Goal: Communication & Community: Participate in discussion

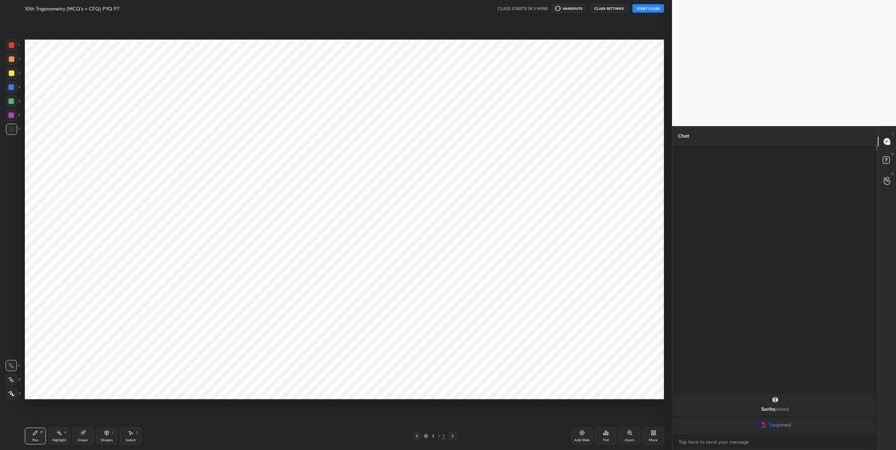
scroll to position [34594, 34355]
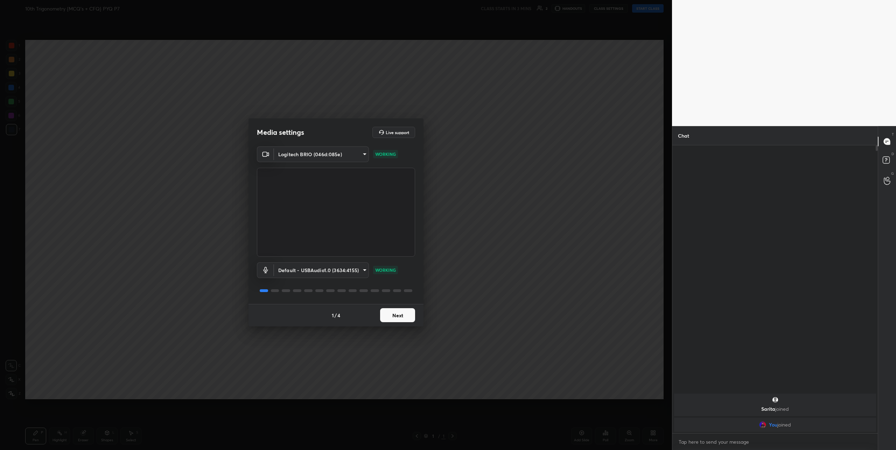
click at [401, 315] on button "Next" at bounding box center [397, 315] width 35 height 14
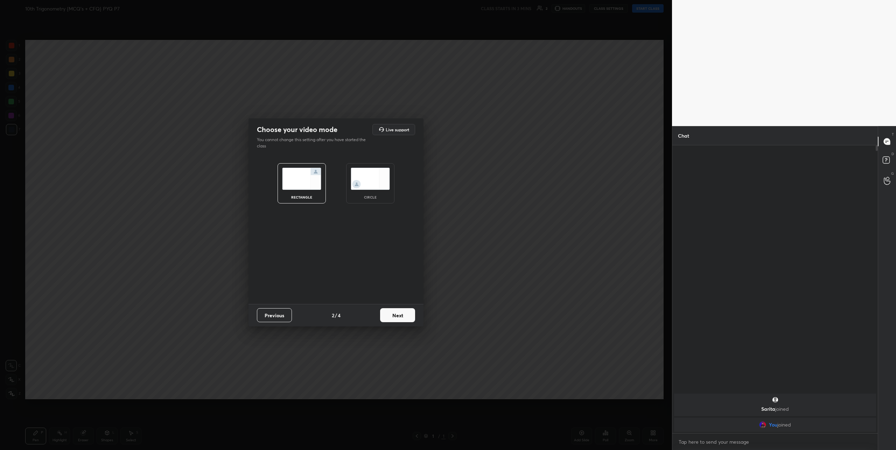
click at [358, 182] on img at bounding box center [370, 179] width 39 height 22
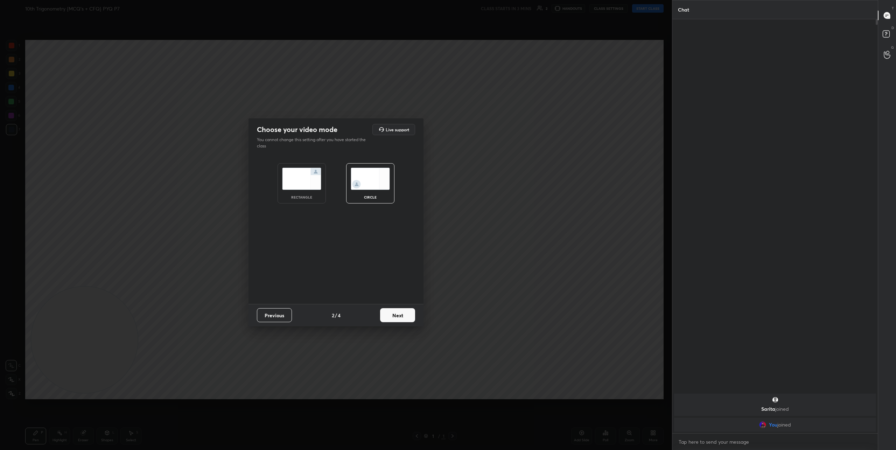
click at [399, 318] on button "Next" at bounding box center [397, 315] width 35 height 14
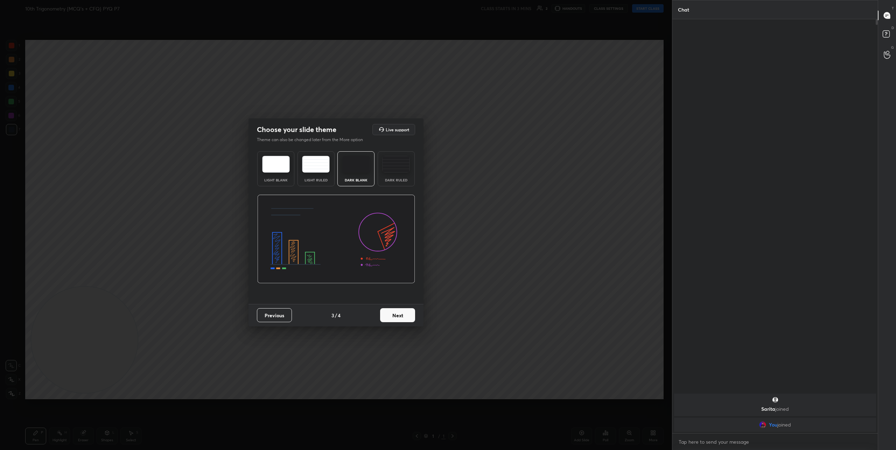
click at [399, 317] on button "Next" at bounding box center [397, 315] width 35 height 14
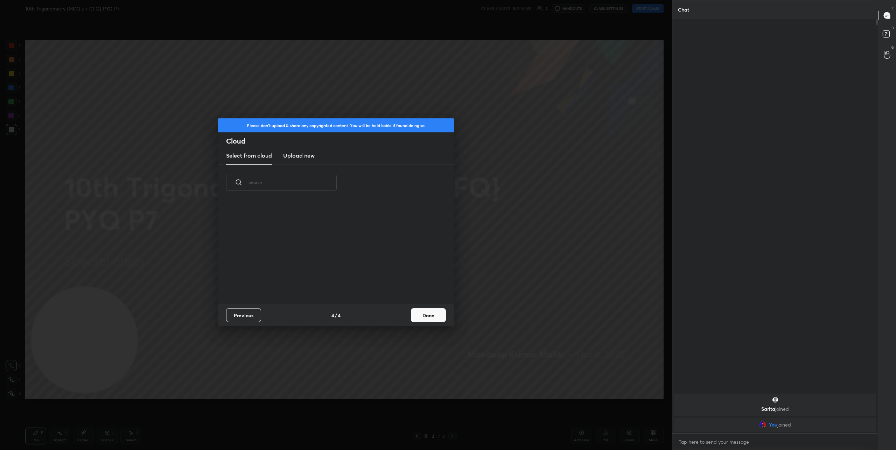
scroll to position [103, 225]
click at [293, 158] on h3 "Upload new" at bounding box center [298, 155] width 31 height 8
click at [336, 276] on label "Browse" at bounding box center [336, 274] width 31 height 11
click at [321, 276] on input "Browse" at bounding box center [321, 274] width 0 height 11
click at [430, 317] on button "Done" at bounding box center [428, 315] width 35 height 14
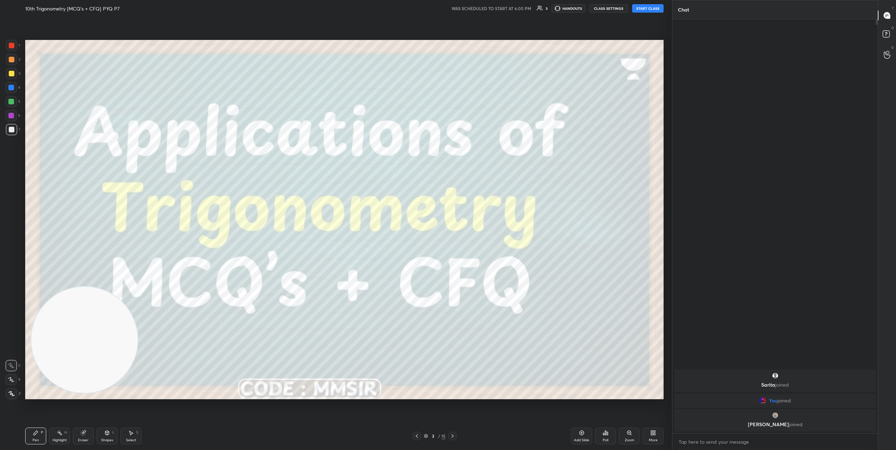
click at [653, 9] on button "START CLASS" at bounding box center [647, 8] width 31 height 8
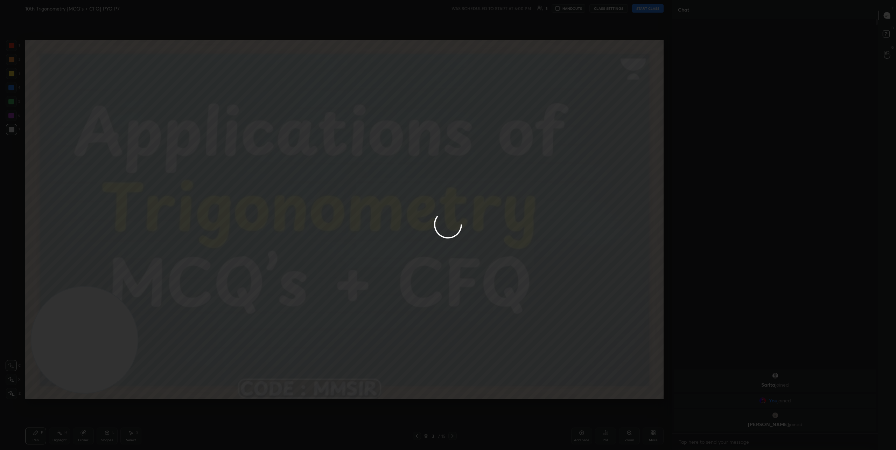
type textarea "x"
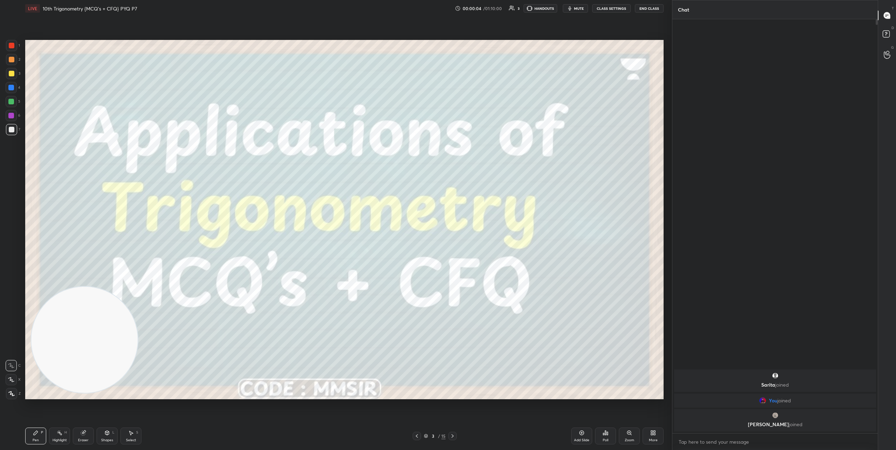
click at [10, 378] on icon at bounding box center [11, 379] width 6 height 5
click at [453, 437] on icon at bounding box center [453, 436] width 6 height 6
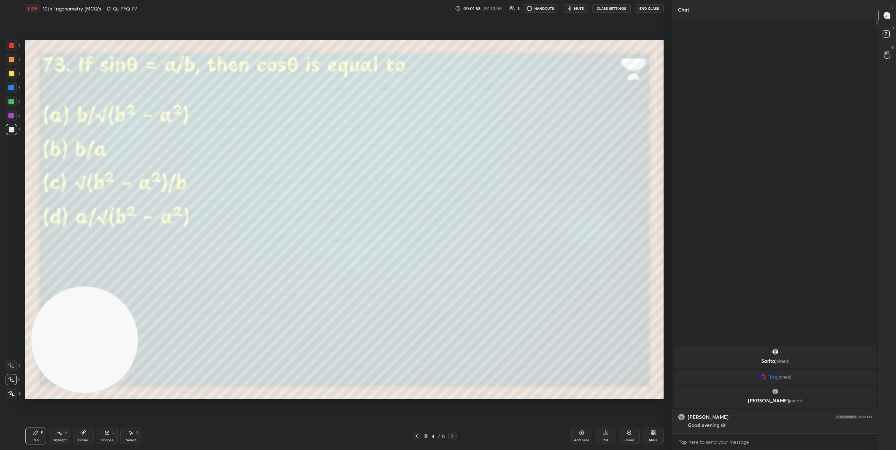
click at [607, 434] on icon at bounding box center [607, 433] width 1 height 3
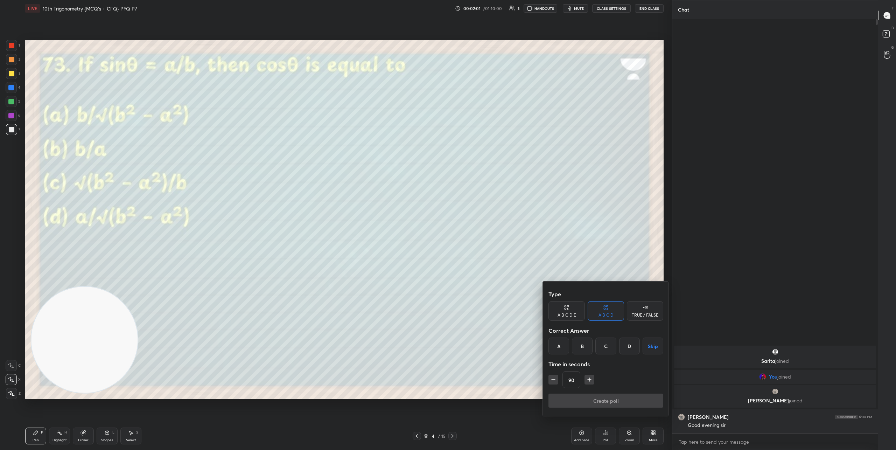
click at [626, 344] on div "D" at bounding box center [629, 345] width 21 height 17
click at [589, 378] on icon "button" at bounding box center [589, 379] width 0 height 3
click at [589, 378] on icon "button" at bounding box center [592, 379] width 7 height 7
type input "135"
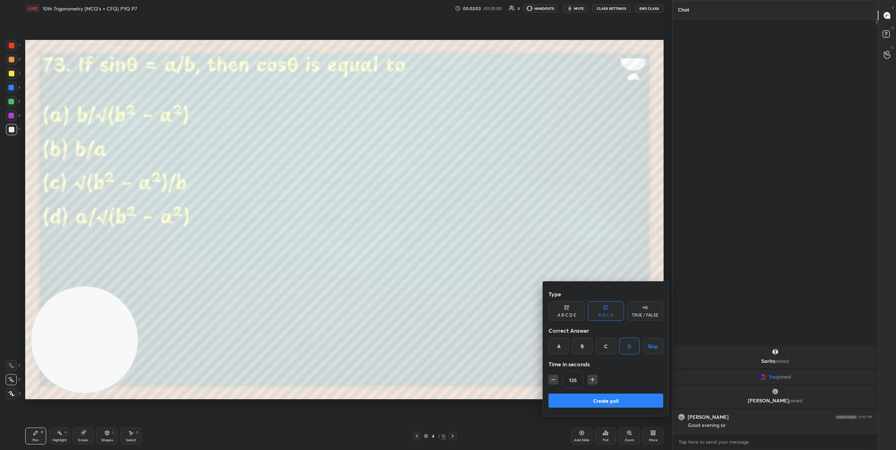
click at [604, 400] on button "Create poll" at bounding box center [605, 400] width 115 height 14
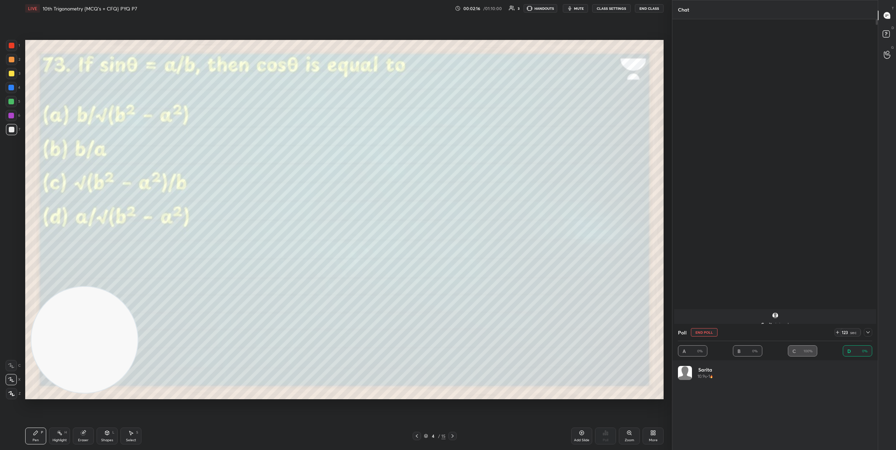
scroll to position [82, 192]
click at [869, 336] on div at bounding box center [868, 332] width 8 height 8
type textarea "x"
click at [599, 436] on div "Poll" at bounding box center [605, 435] width 21 height 17
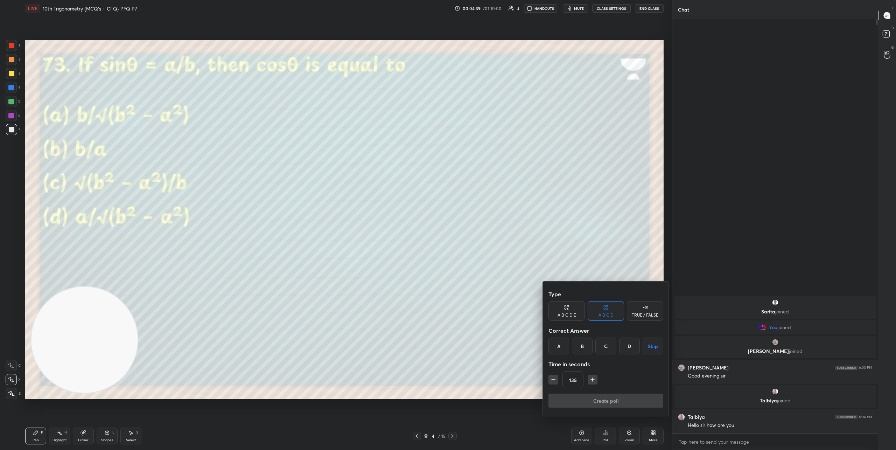
click at [555, 384] on div "135" at bounding box center [605, 379] width 115 height 17
click at [608, 348] on div "C" at bounding box center [605, 345] width 21 height 17
click at [552, 380] on icon "button" at bounding box center [553, 379] width 7 height 7
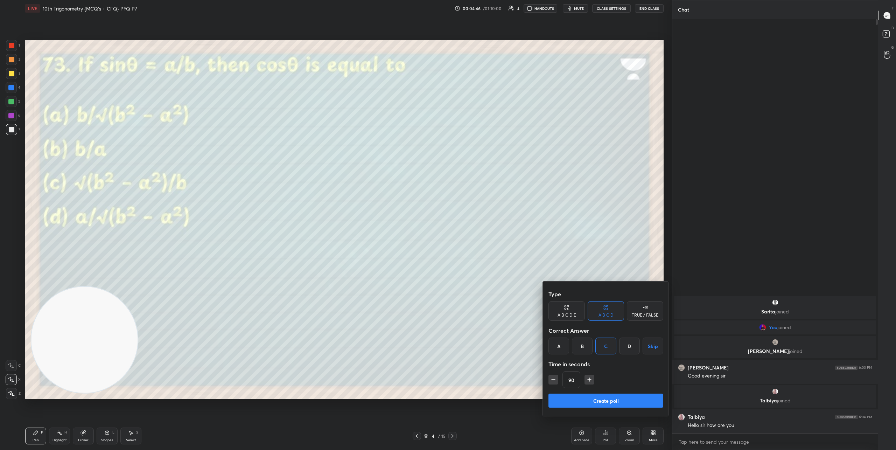
click at [552, 380] on icon "button" at bounding box center [553, 379] width 7 height 7
type input "30"
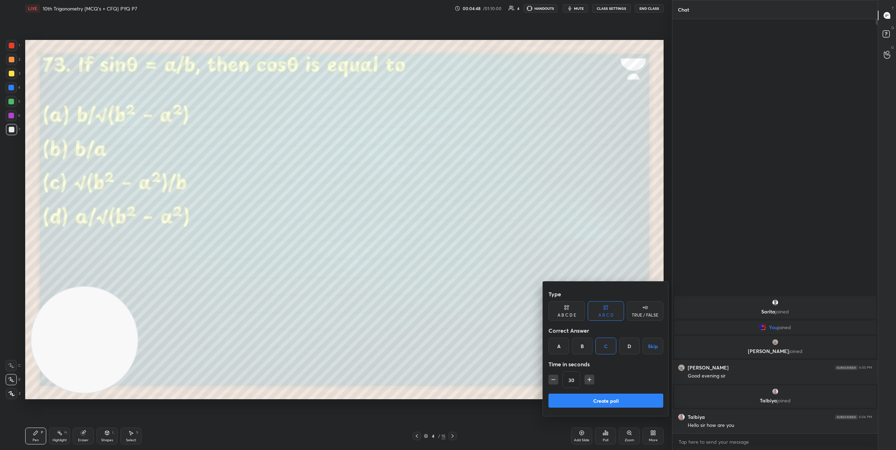
click at [629, 402] on button "Create poll" at bounding box center [605, 400] width 115 height 14
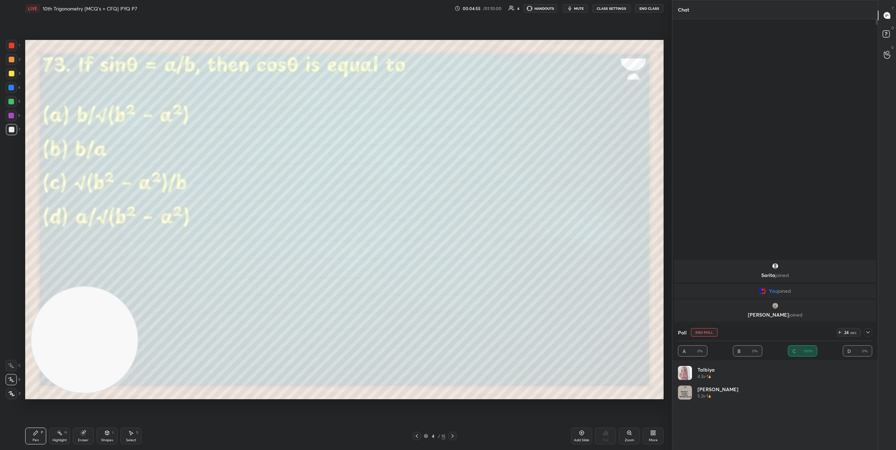
scroll to position [82, 192]
click at [453, 434] on icon at bounding box center [453, 436] width 6 height 6
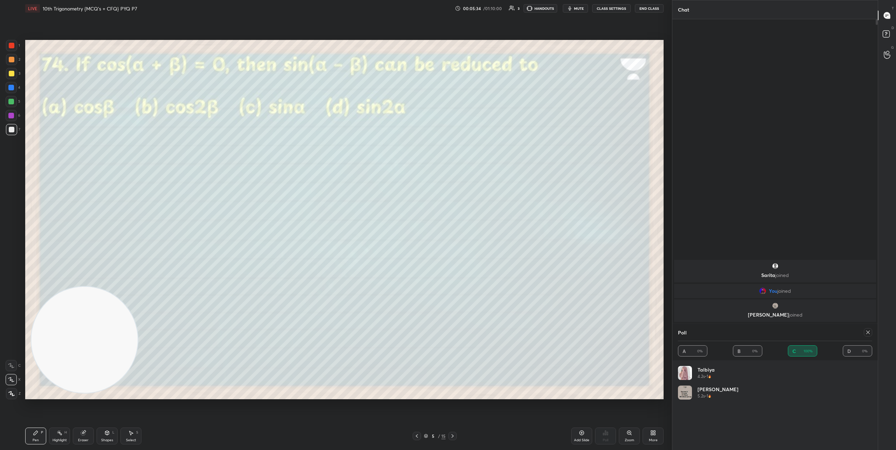
click at [871, 331] on div at bounding box center [868, 332] width 8 height 8
type textarea "x"
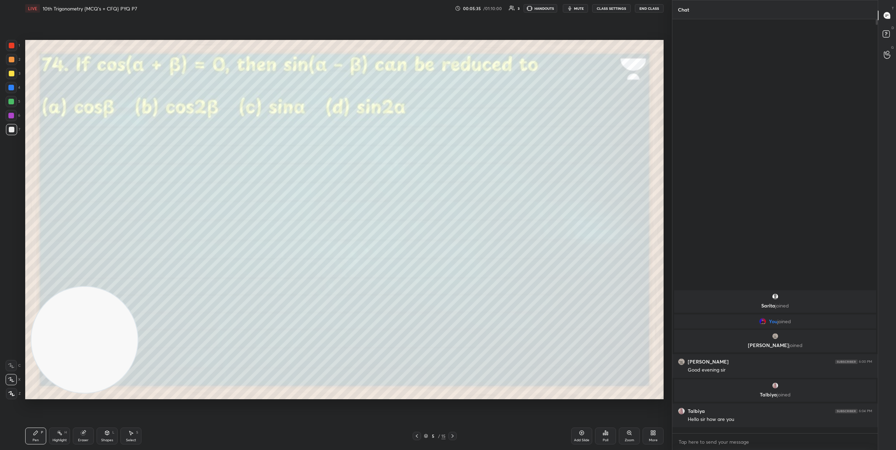
scroll to position [426, 203]
click at [605, 439] on div "Poll" at bounding box center [606, 439] width 6 height 3
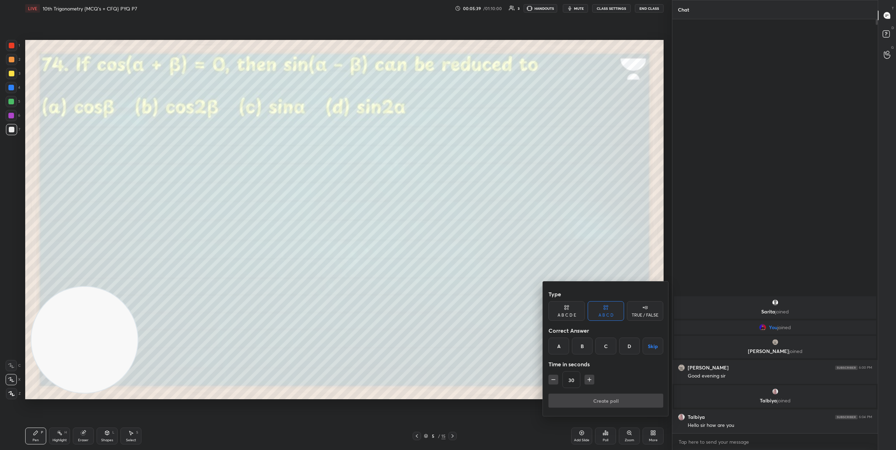
click at [584, 346] on div "B" at bounding box center [582, 345] width 21 height 17
click at [589, 381] on icon "button" at bounding box center [589, 379] width 7 height 7
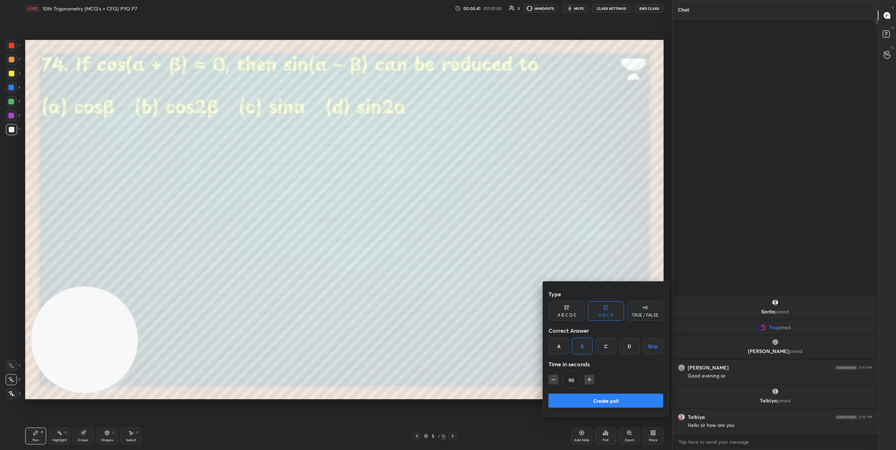
click at [589, 381] on icon "button" at bounding box center [589, 379] width 7 height 7
click at [589, 381] on icon "button" at bounding box center [592, 379] width 7 height 7
type input "120"
click at [593, 399] on button "Create poll" at bounding box center [605, 400] width 115 height 14
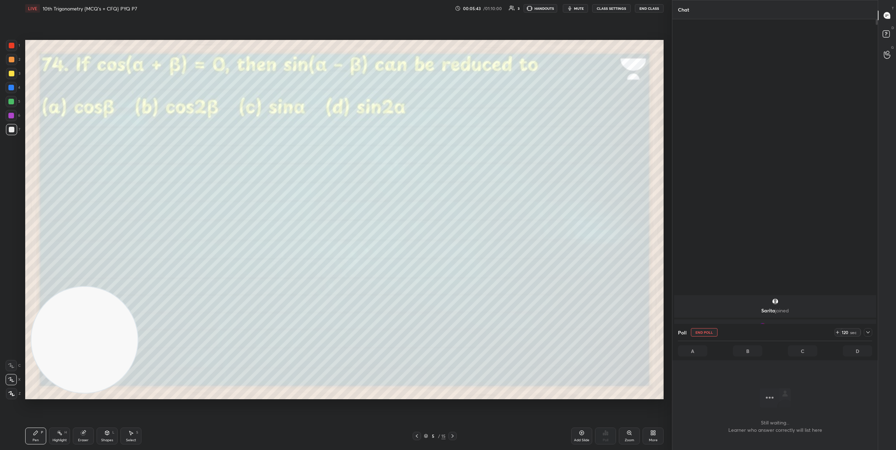
scroll to position [393, 203]
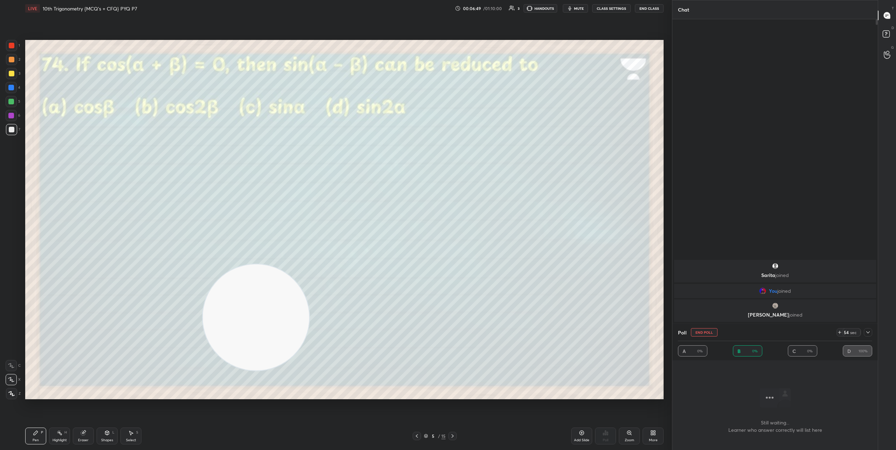
drag, startPoint x: 175, startPoint y: 324, endPoint x: 655, endPoint y: 333, distance: 480.3
click at [309, 333] on video at bounding box center [256, 317] width 106 height 106
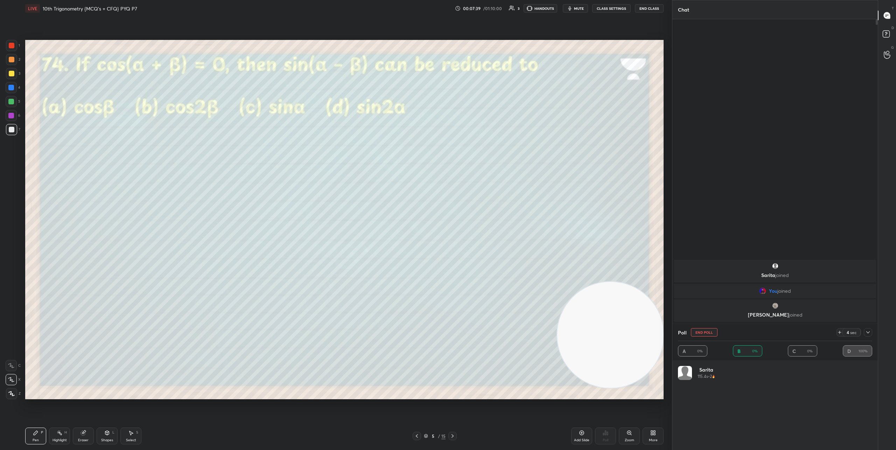
scroll to position [82, 192]
click at [453, 437] on icon at bounding box center [453, 436] width 6 height 6
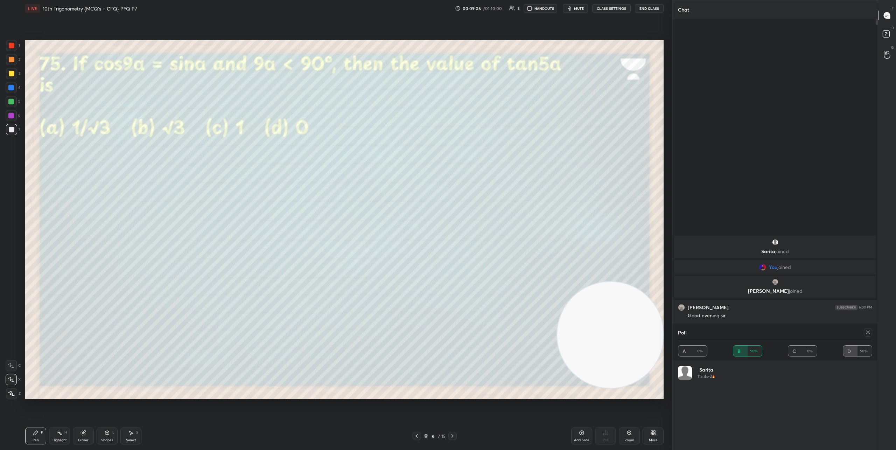
click at [867, 333] on icon at bounding box center [868, 332] width 6 height 6
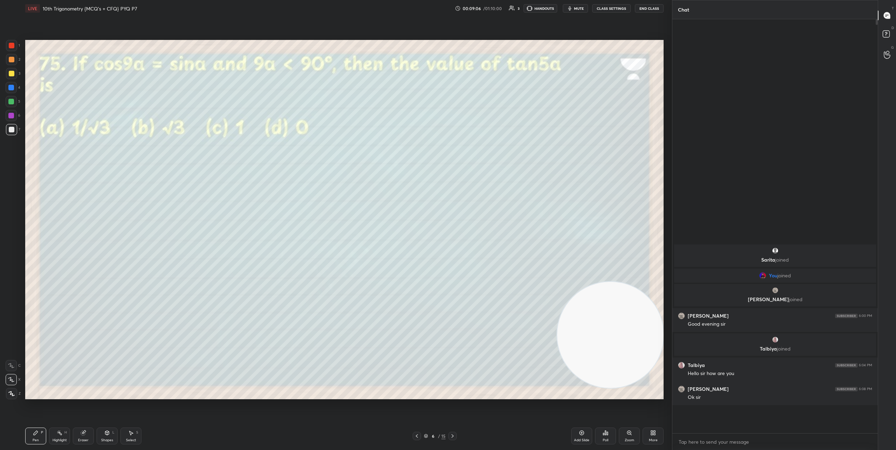
scroll to position [2, 2]
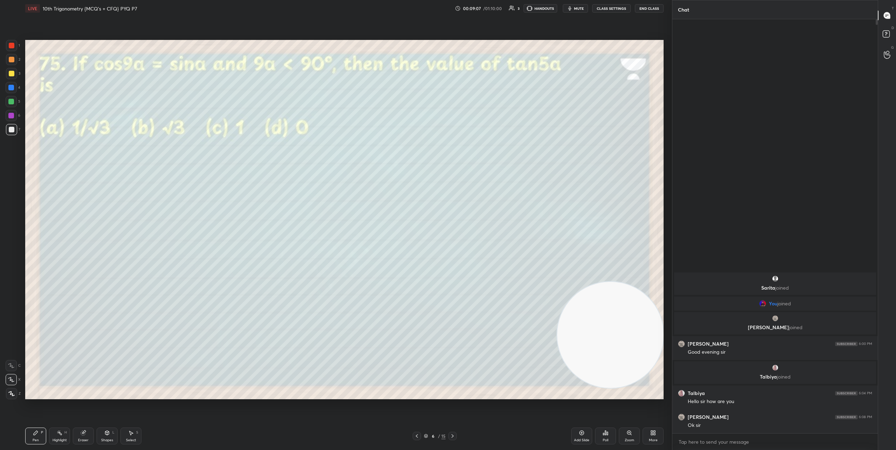
click at [610, 438] on div "Poll" at bounding box center [605, 435] width 21 height 17
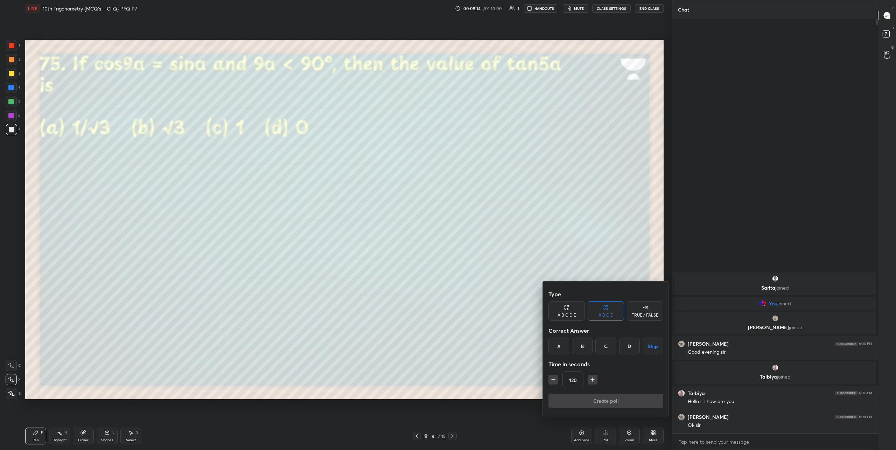
click at [608, 344] on div "C" at bounding box center [605, 345] width 21 height 17
click at [611, 400] on button "Create poll" at bounding box center [605, 400] width 115 height 14
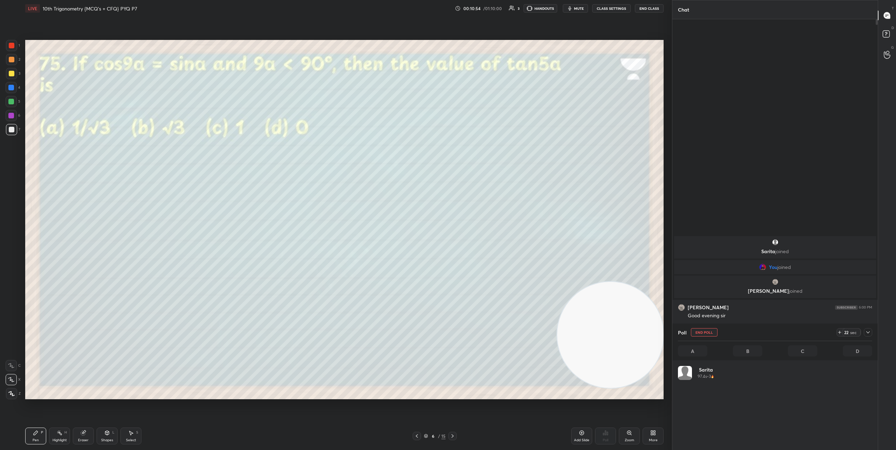
scroll to position [82, 192]
click at [454, 437] on icon at bounding box center [453, 436] width 6 height 6
click at [869, 332] on icon at bounding box center [868, 332] width 6 height 6
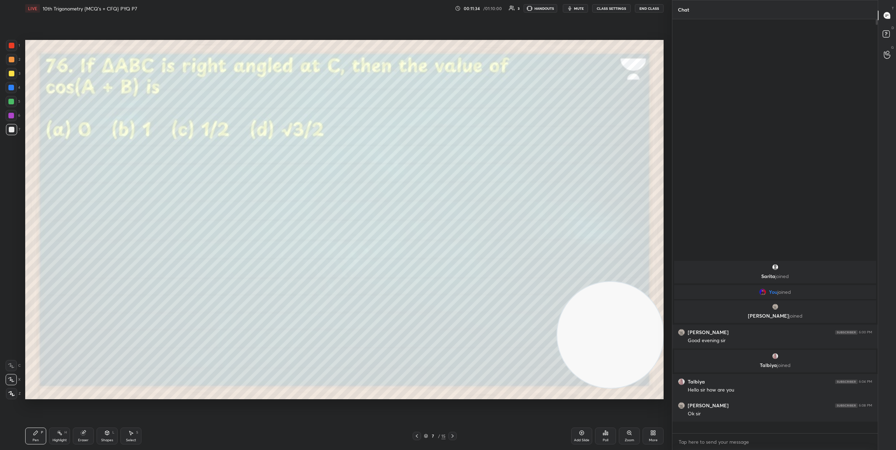
scroll to position [2, 2]
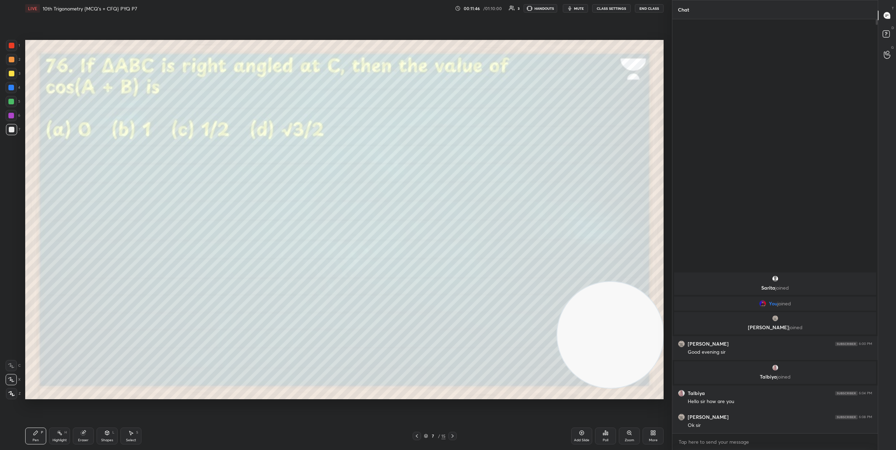
click at [608, 439] on div "Poll" at bounding box center [606, 439] width 6 height 3
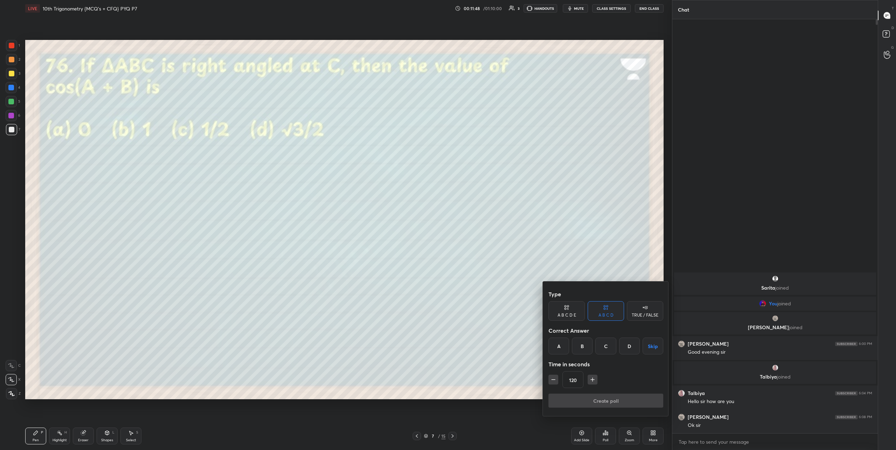
click at [559, 345] on div "A" at bounding box center [558, 345] width 21 height 17
click at [587, 398] on button "Create poll" at bounding box center [605, 400] width 115 height 14
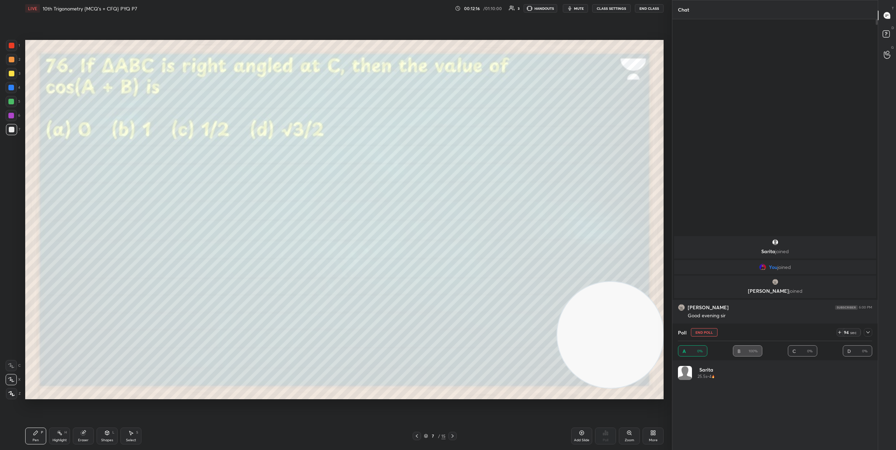
scroll to position [82, 192]
click at [454, 437] on icon at bounding box center [453, 436] width 6 height 6
drag, startPoint x: 715, startPoint y: 334, endPoint x: 701, endPoint y: 346, distance: 18.1
click at [715, 334] on button "End Poll" at bounding box center [704, 332] width 27 height 8
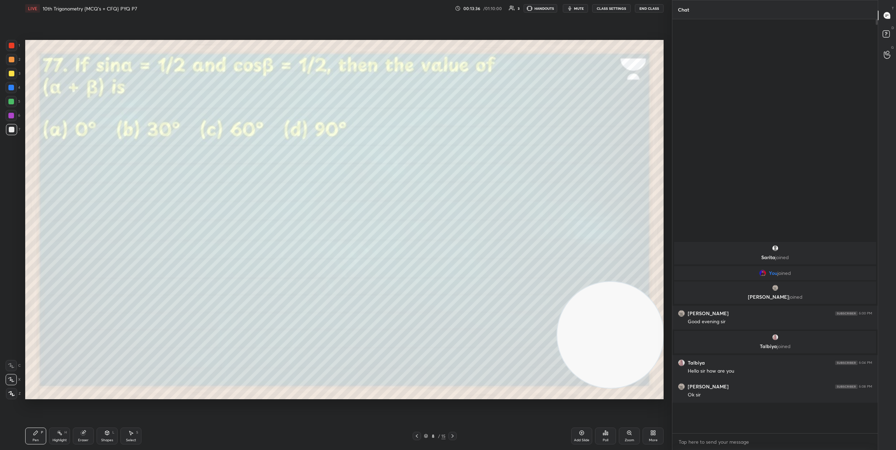
scroll to position [2, 2]
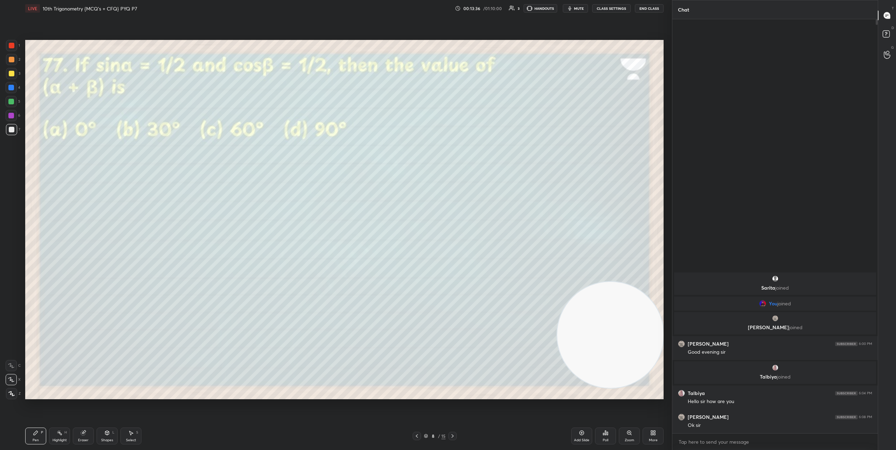
click at [610, 434] on div "Poll" at bounding box center [605, 435] width 21 height 17
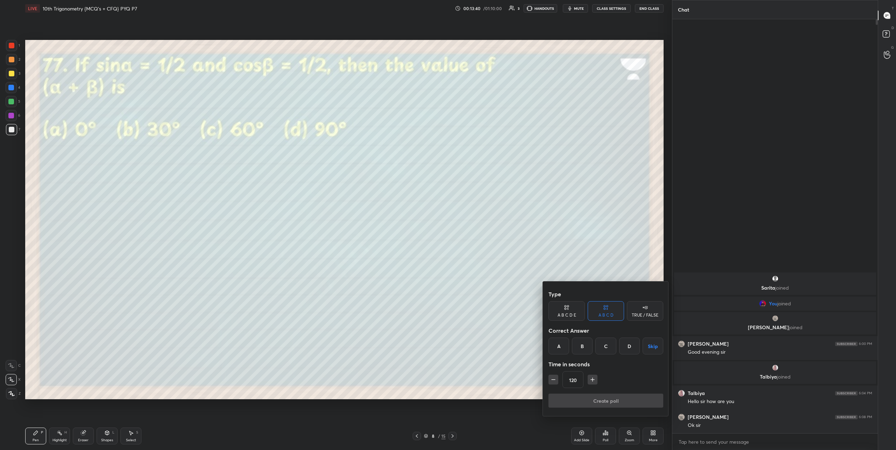
click at [629, 348] on div "D" at bounding box center [629, 345] width 21 height 17
click at [617, 397] on button "Create poll" at bounding box center [605, 400] width 115 height 14
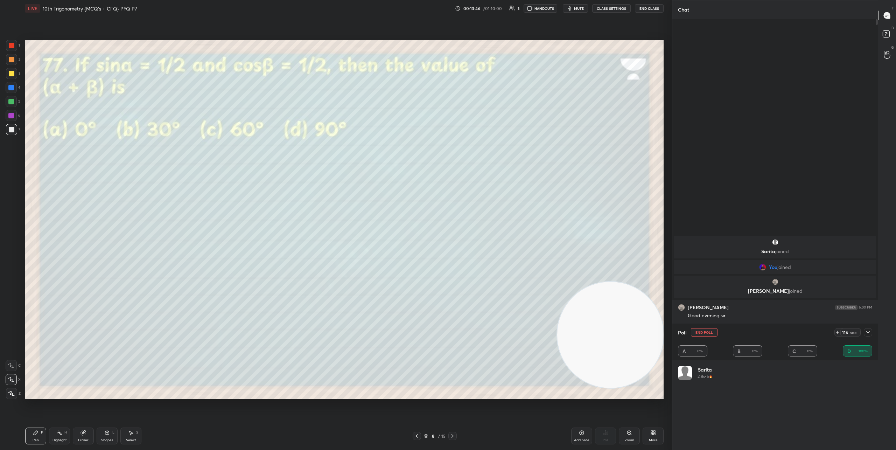
scroll to position [82, 192]
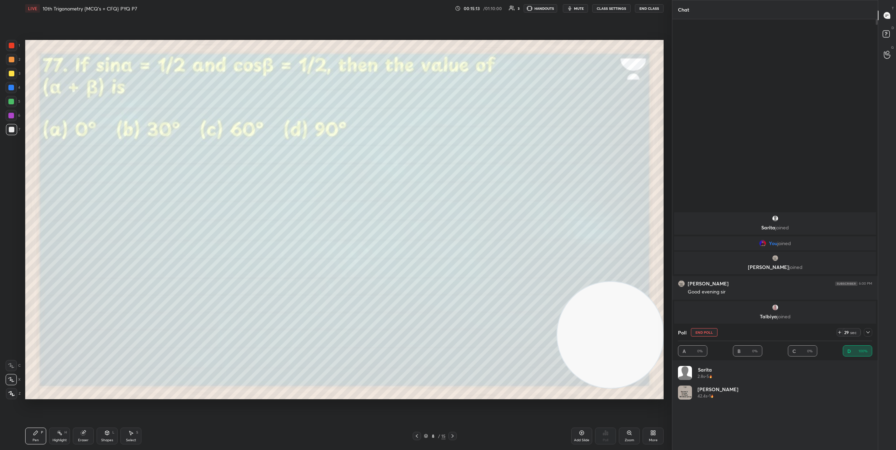
click at [456, 436] on div at bounding box center [452, 436] width 8 height 8
click at [867, 332] on icon at bounding box center [867, 331] width 3 height 3
type textarea "x"
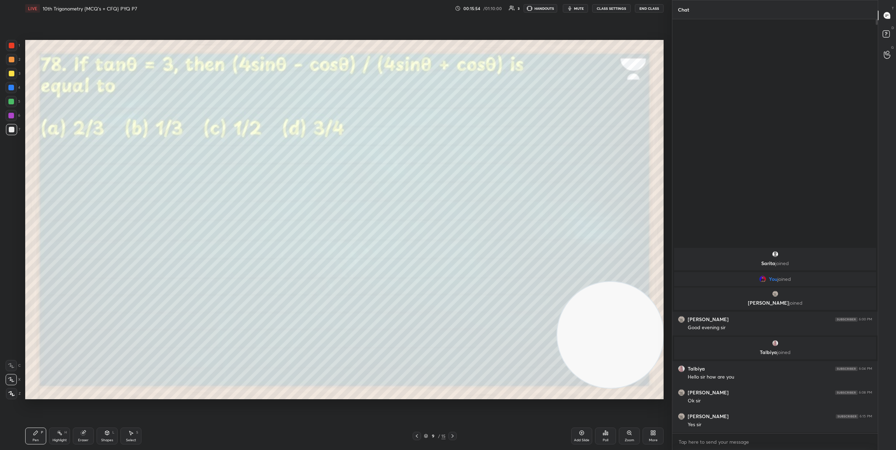
scroll to position [428, 203]
click at [608, 438] on div "Poll" at bounding box center [606, 439] width 6 height 3
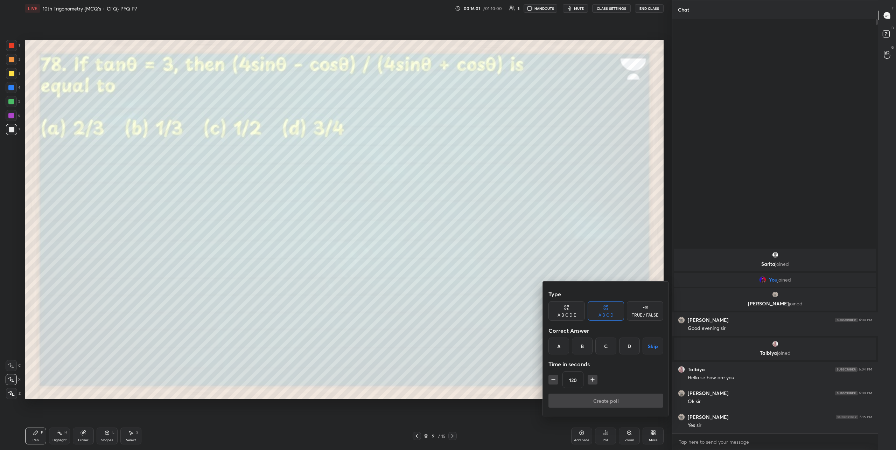
click at [596, 382] on button "button" at bounding box center [593, 379] width 10 height 10
type input "165"
click at [603, 351] on div "C" at bounding box center [605, 345] width 21 height 17
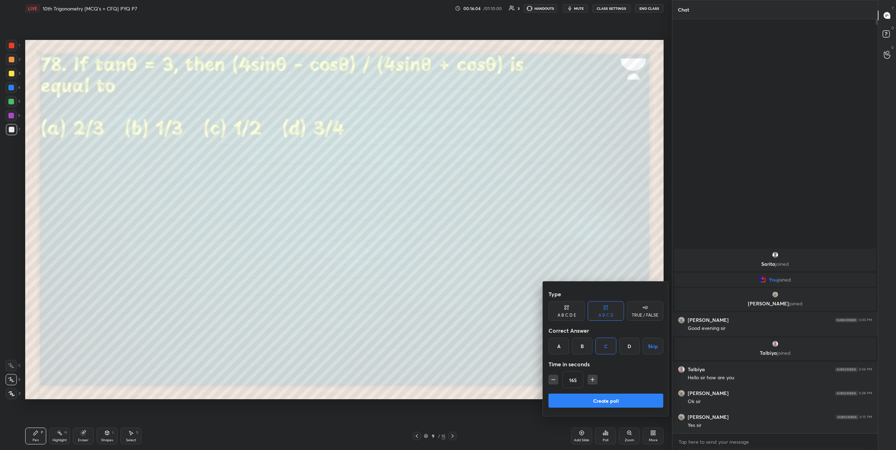
click at [602, 401] on button "Create poll" at bounding box center [605, 400] width 115 height 14
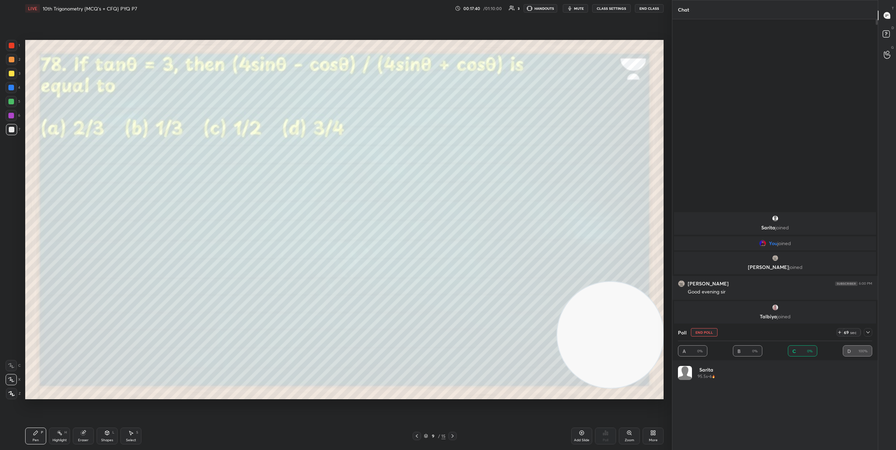
scroll to position [82, 192]
click at [453, 436] on icon at bounding box center [453, 436] width 6 height 6
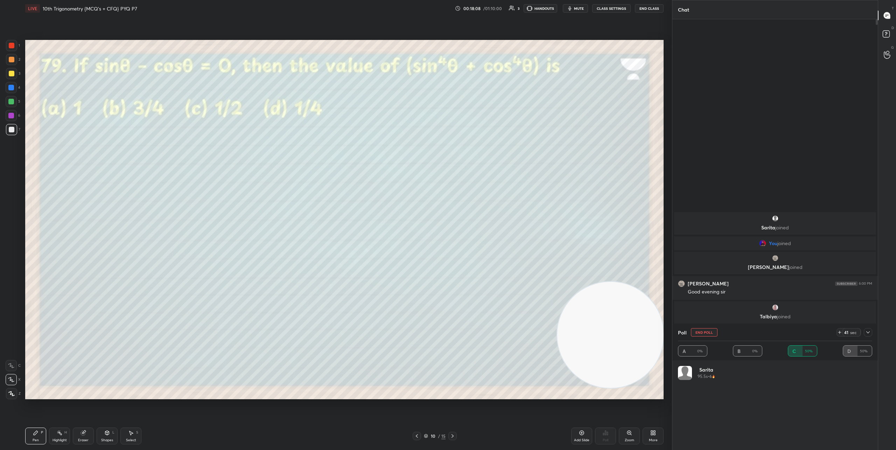
click at [709, 333] on button "End Poll" at bounding box center [704, 332] width 27 height 8
type textarea "x"
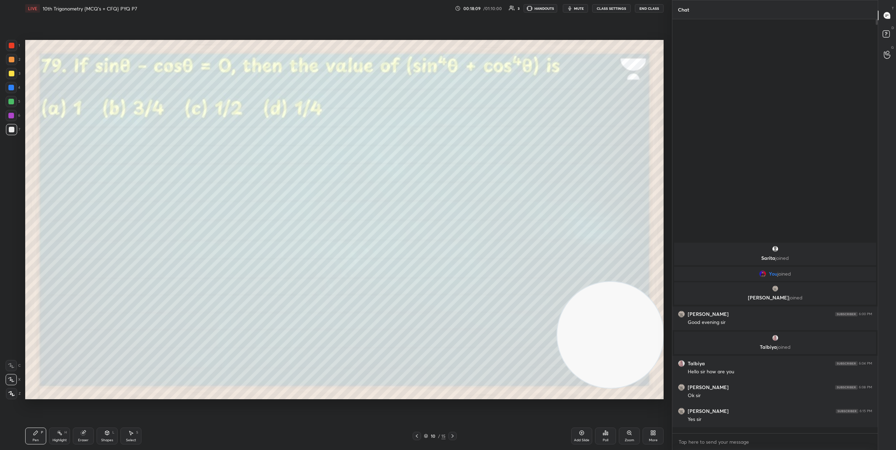
scroll to position [425, 203]
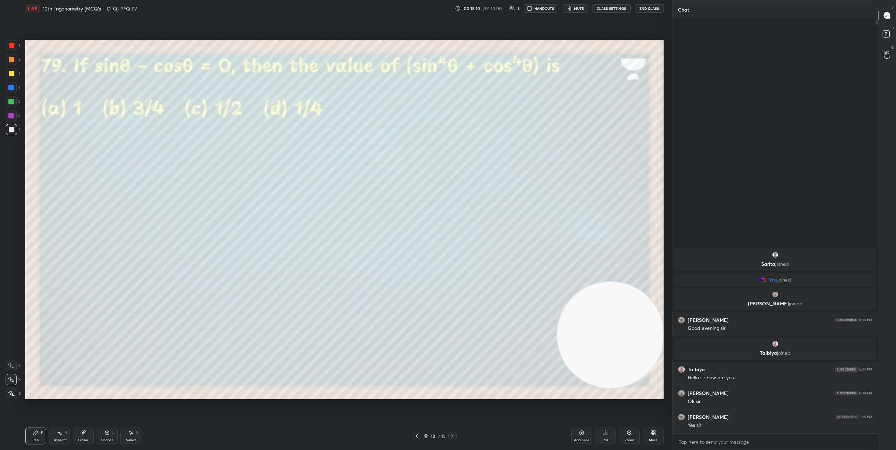
click at [604, 433] on icon at bounding box center [606, 433] width 6 height 6
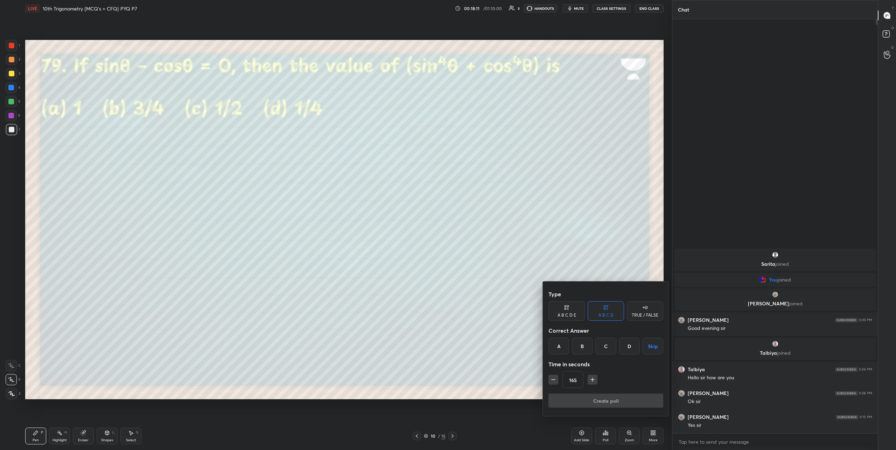
click at [605, 348] on div "C" at bounding box center [605, 345] width 21 height 17
click at [555, 380] on icon "button" at bounding box center [553, 379] width 7 height 7
type input "120"
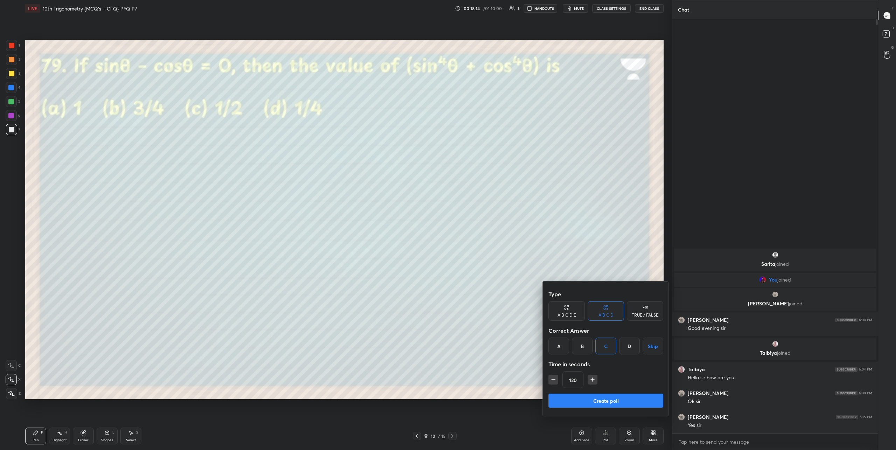
click at [591, 396] on button "Create poll" at bounding box center [605, 400] width 115 height 14
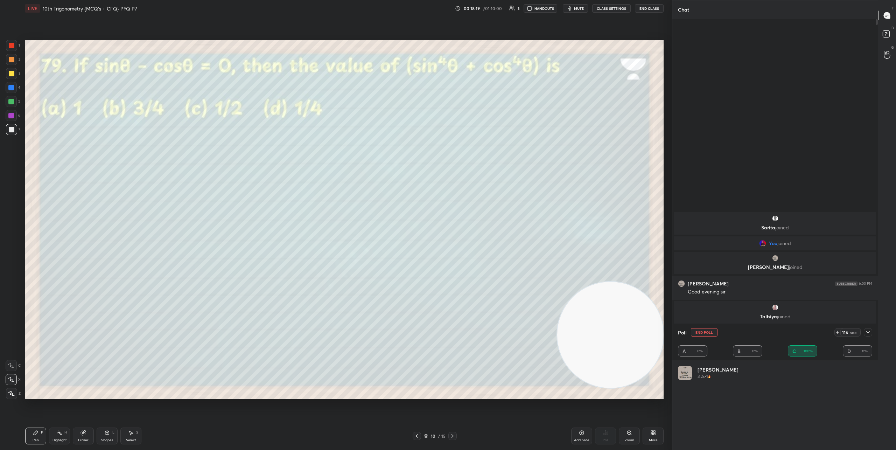
scroll to position [82, 192]
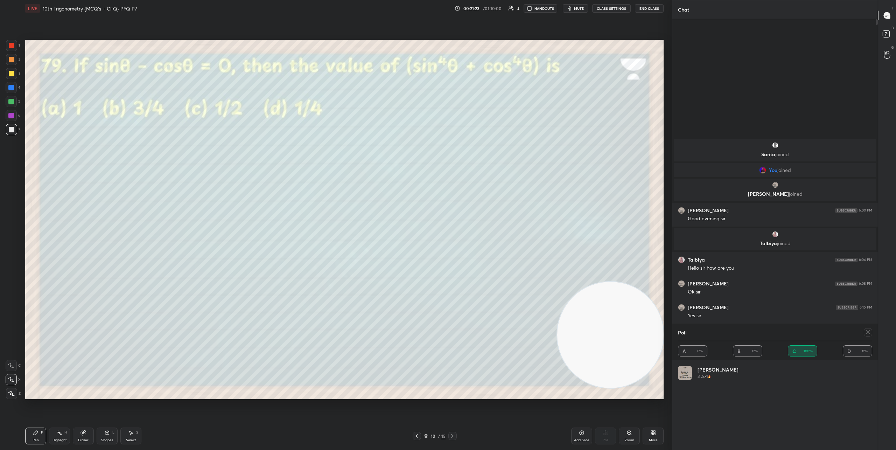
click at [454, 434] on icon at bounding box center [453, 436] width 6 height 6
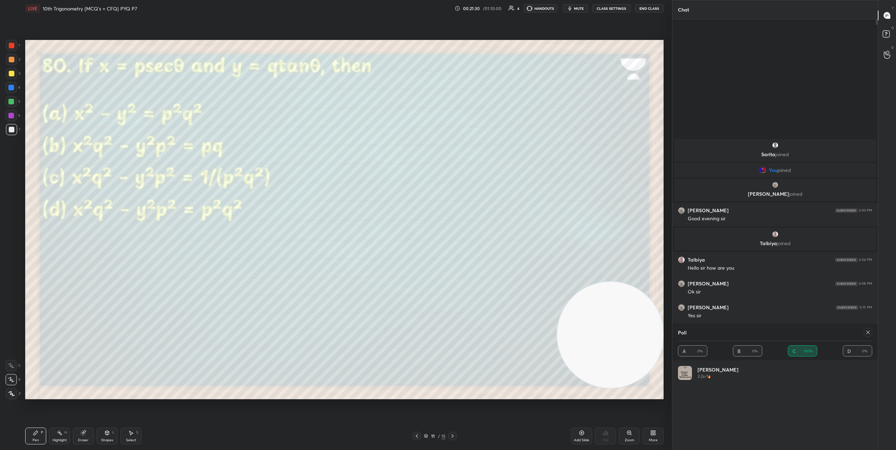
click at [869, 334] on icon at bounding box center [868, 332] width 6 height 6
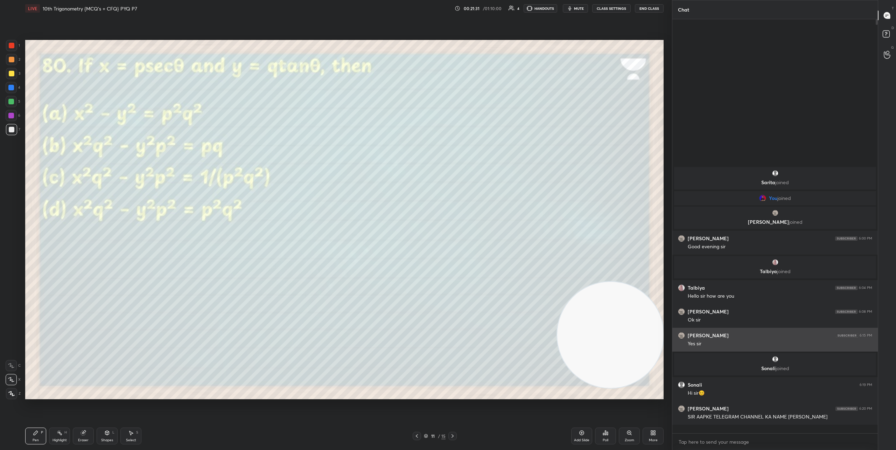
scroll to position [425, 203]
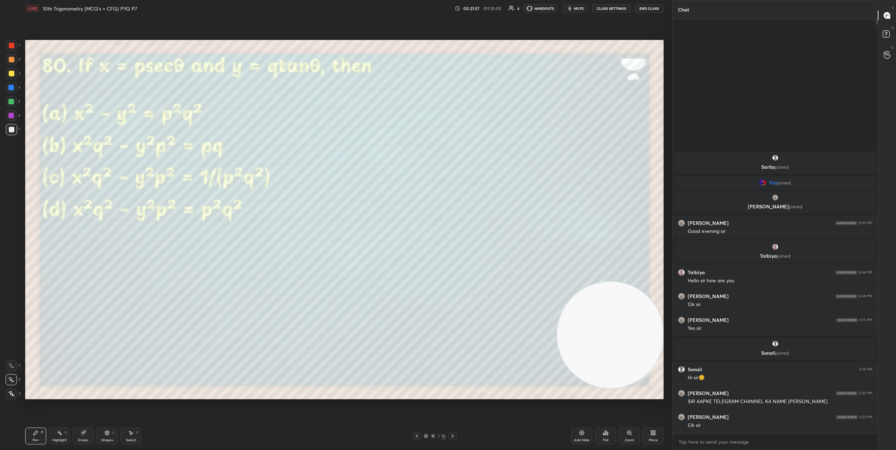
click at [609, 436] on div "Poll" at bounding box center [605, 435] width 21 height 17
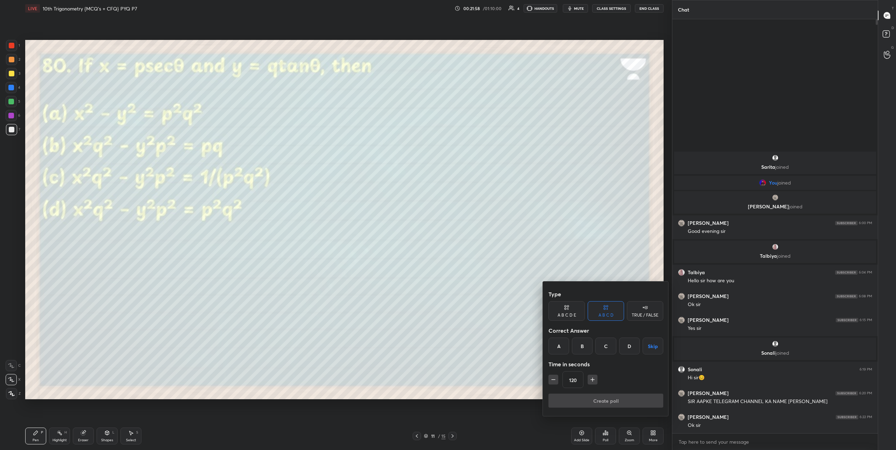
click at [628, 347] on div "D" at bounding box center [629, 345] width 21 height 17
click at [613, 399] on button "Create poll" at bounding box center [605, 400] width 115 height 14
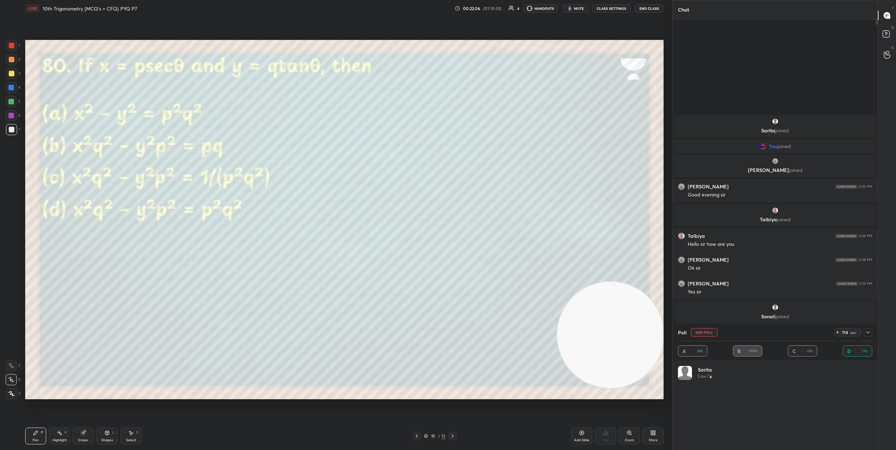
scroll to position [82, 192]
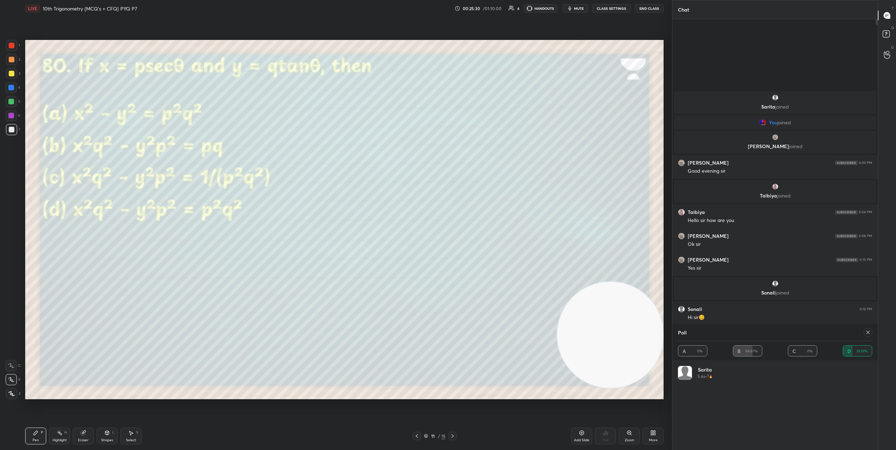
click at [452, 435] on icon at bounding box center [453, 436] width 6 height 6
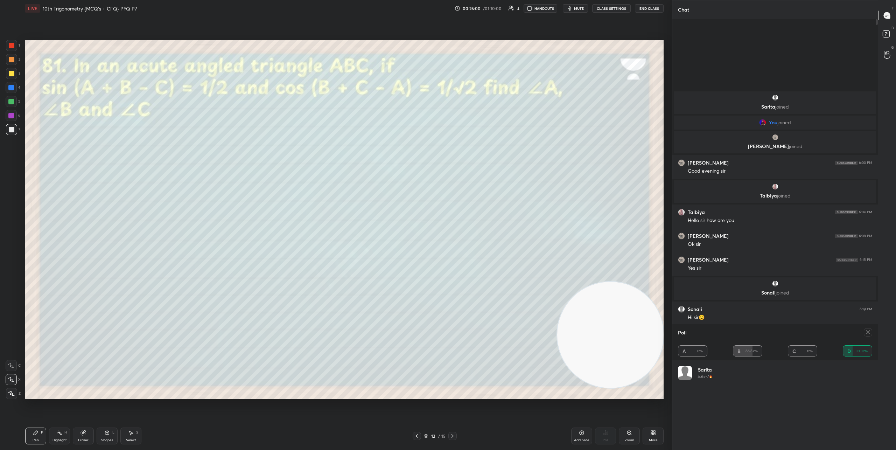
click at [868, 330] on icon at bounding box center [868, 332] width 6 height 6
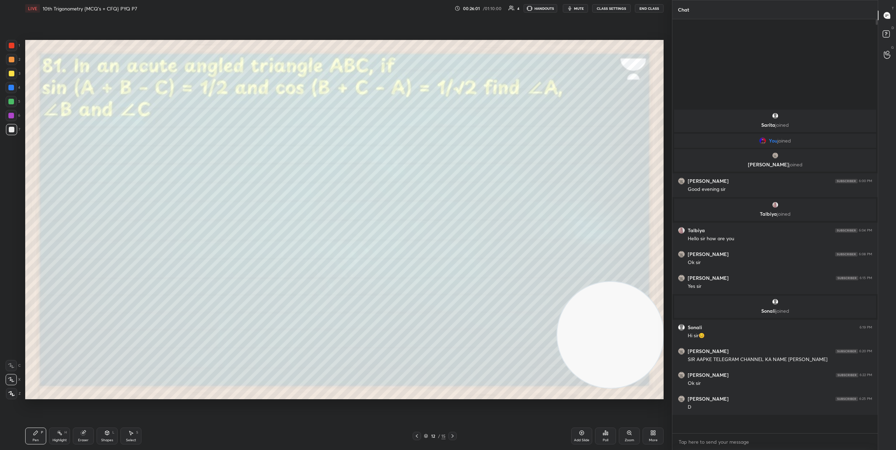
scroll to position [0, 0]
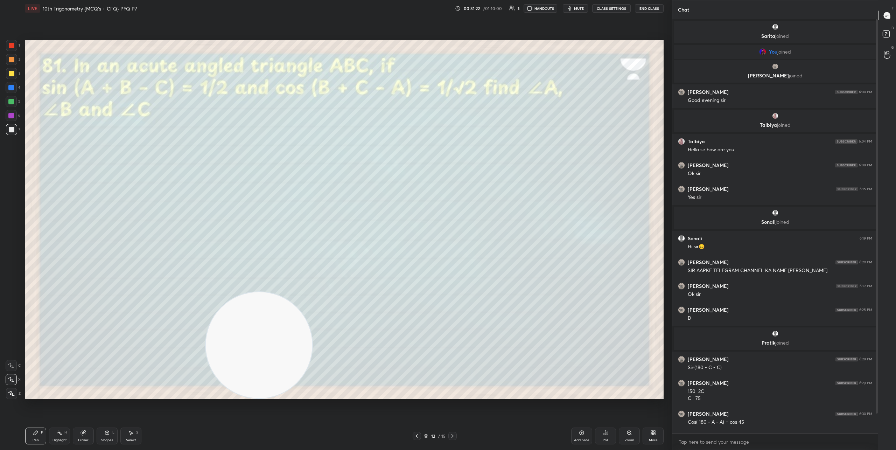
drag, startPoint x: 591, startPoint y: 314, endPoint x: 85, endPoint y: 374, distance: 509.3
click at [206, 379] on video at bounding box center [259, 345] width 106 height 106
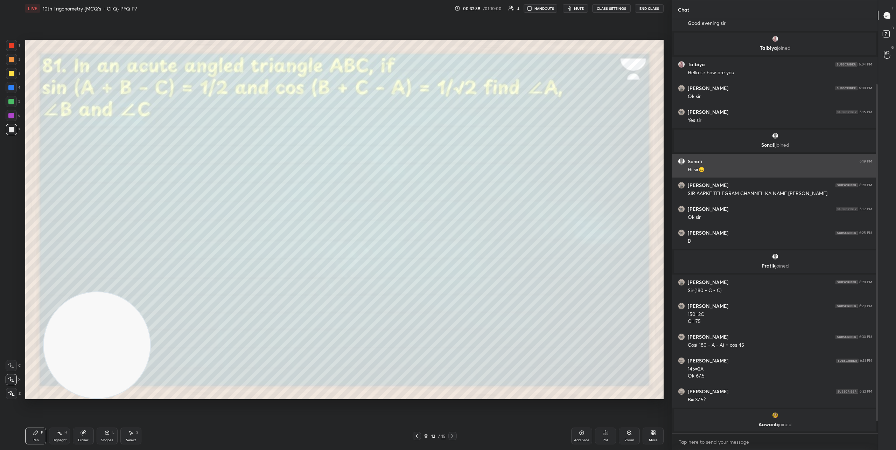
scroll to position [101, 0]
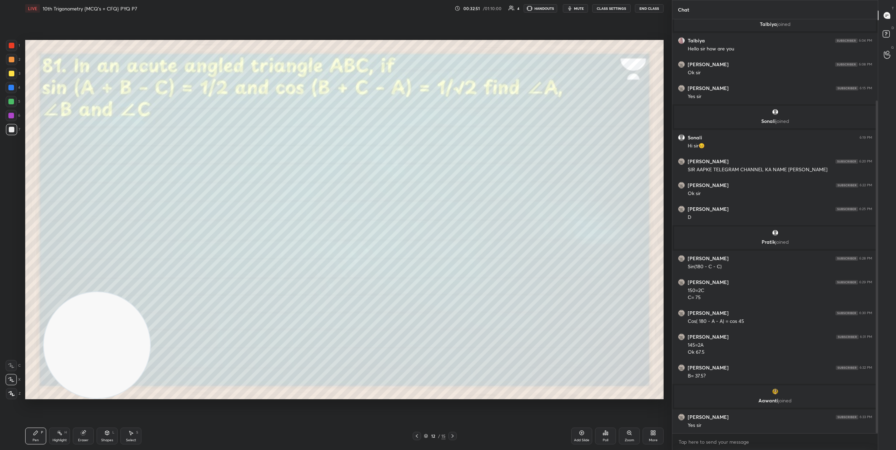
click at [454, 434] on icon at bounding box center [453, 436] width 6 height 6
click at [108, 308] on video at bounding box center [97, 345] width 106 height 106
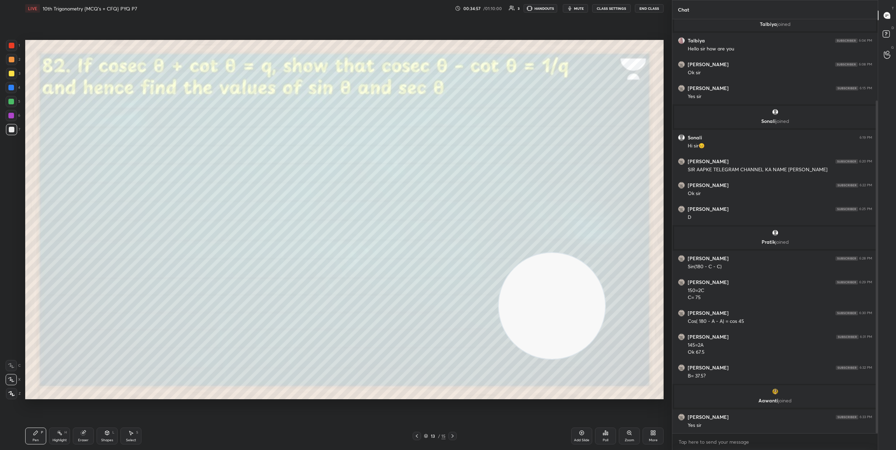
drag, startPoint x: 105, startPoint y: 335, endPoint x: 602, endPoint y: 292, distance: 498.9
click at [595, 294] on video at bounding box center [552, 306] width 106 height 106
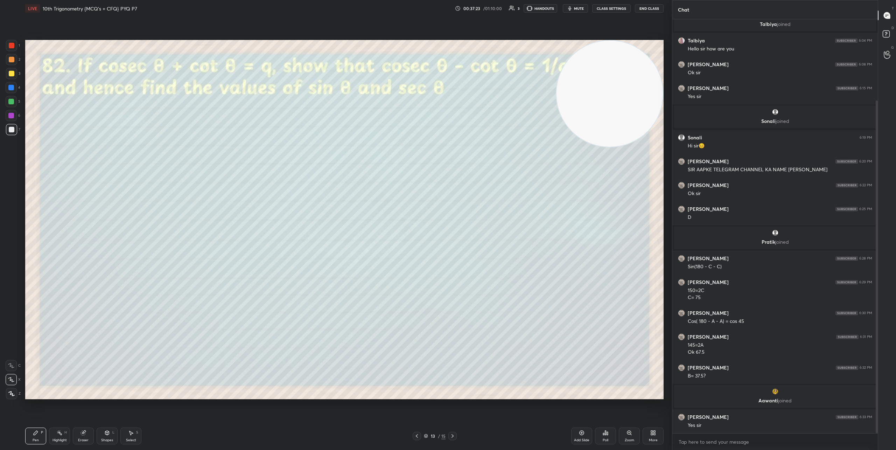
drag, startPoint x: 583, startPoint y: 311, endPoint x: 620, endPoint y: 62, distance: 251.5
click at [628, 57] on video at bounding box center [609, 94] width 106 height 106
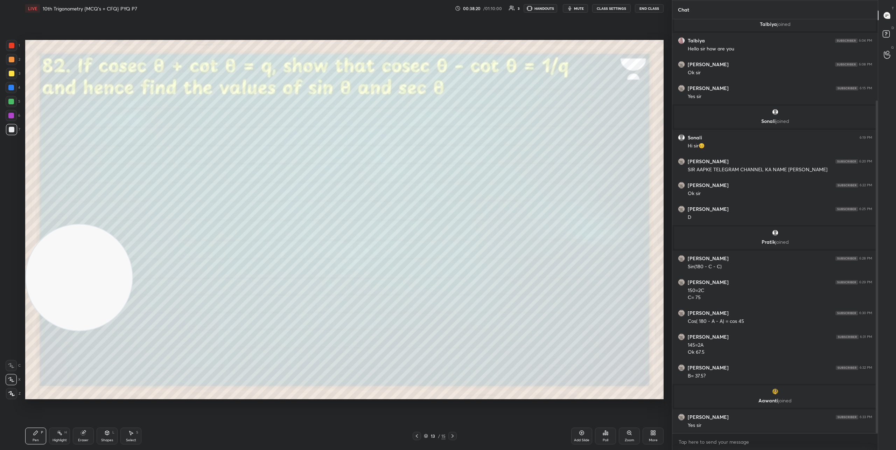
drag, startPoint x: 597, startPoint y: 114, endPoint x: 124, endPoint y: 244, distance: 490.6
click at [49, 294] on video at bounding box center [79, 277] width 106 height 106
click at [454, 438] on icon at bounding box center [453, 436] width 6 height 6
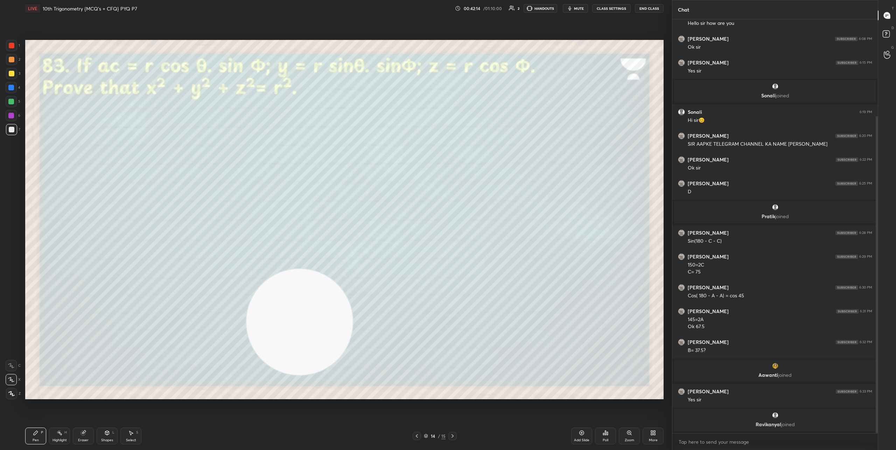
drag, startPoint x: 92, startPoint y: 280, endPoint x: 615, endPoint y: 390, distance: 533.6
click at [353, 375] on video at bounding box center [299, 322] width 106 height 106
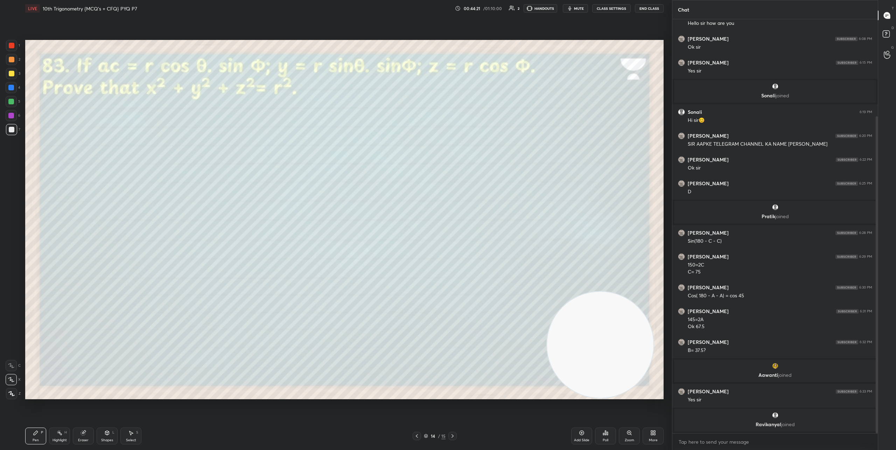
click at [453, 438] on icon at bounding box center [453, 436] width 6 height 6
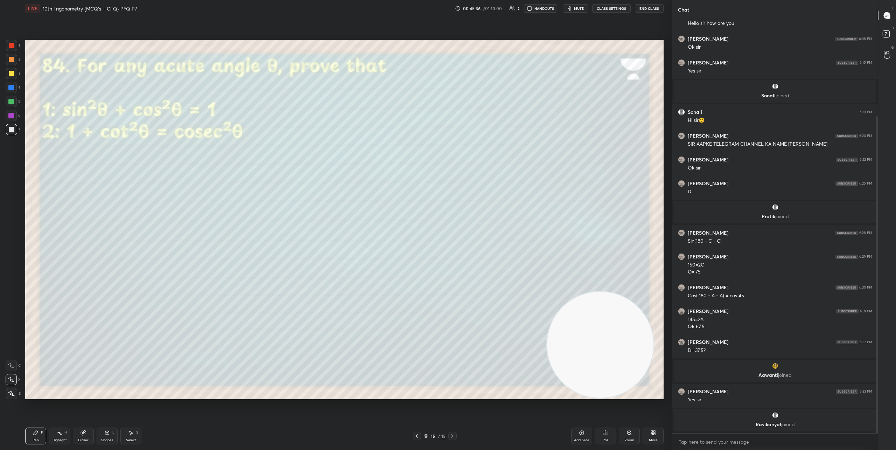
click at [646, 11] on button "End Class" at bounding box center [649, 8] width 29 height 8
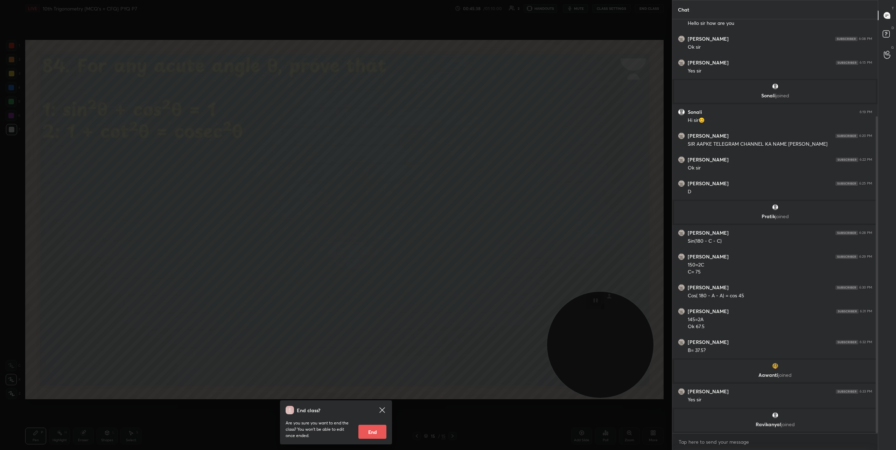
click at [375, 430] on button "End" at bounding box center [372, 432] width 28 height 14
type textarea "x"
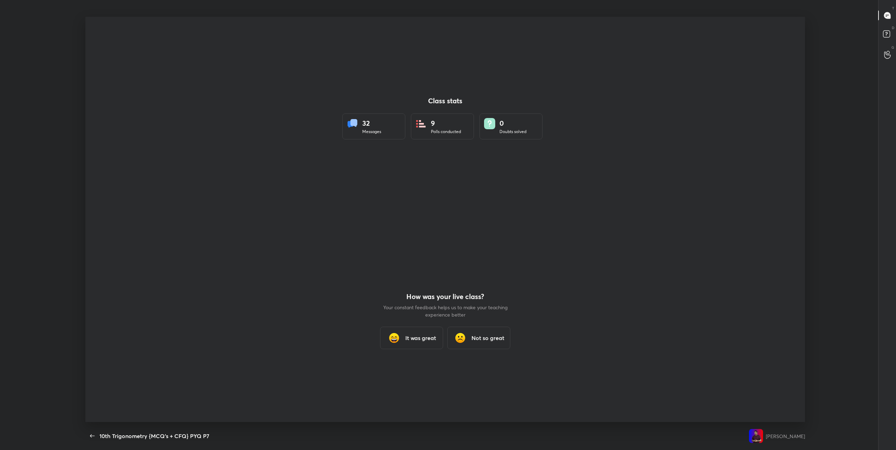
scroll to position [34594, 34112]
click at [412, 336] on h3 "It was great" at bounding box center [420, 338] width 31 height 8
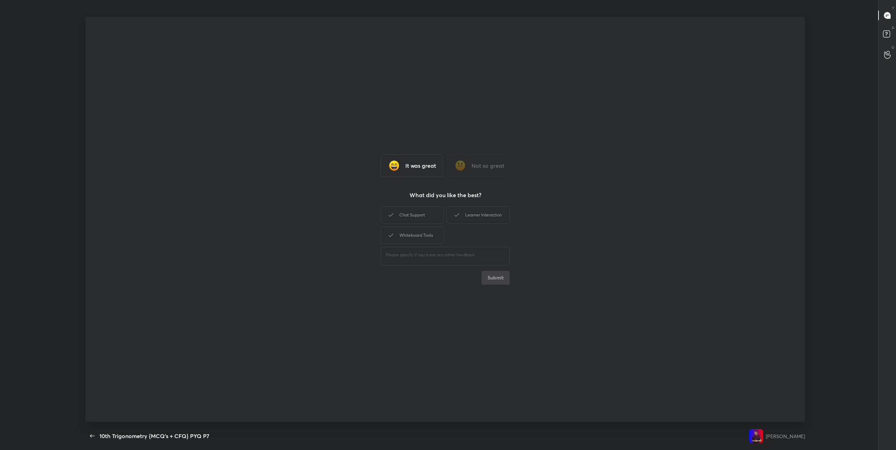
click at [409, 163] on h3 "It was great" at bounding box center [420, 165] width 31 height 8
drag, startPoint x: 412, startPoint y: 213, endPoint x: 446, endPoint y: 219, distance: 34.5
click at [412, 213] on div "Chat Support" at bounding box center [412, 214] width 63 height 17
drag, startPoint x: 470, startPoint y: 219, endPoint x: 427, endPoint y: 236, distance: 46.0
click at [470, 219] on div "Learner Interaction" at bounding box center [478, 214] width 63 height 17
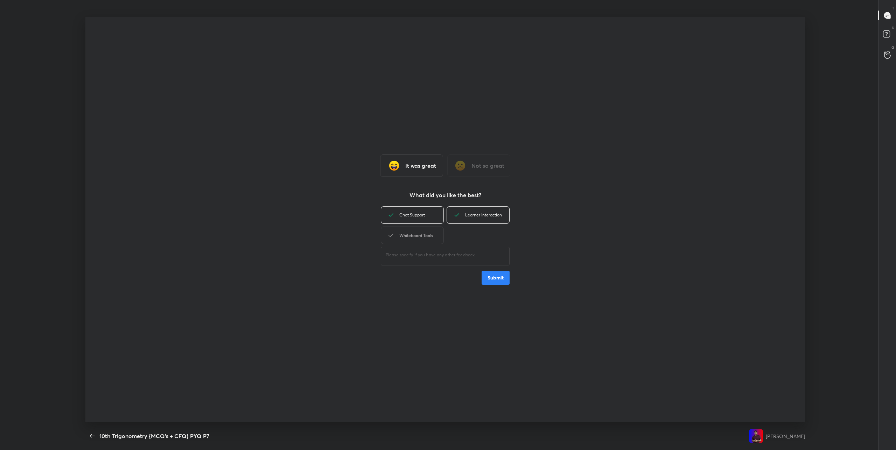
drag, startPoint x: 424, startPoint y: 237, endPoint x: 490, endPoint y: 265, distance: 72.0
click at [433, 238] on div "Whiteboard Tools" at bounding box center [412, 234] width 63 height 17
click at [502, 276] on button "Submit" at bounding box center [496, 278] width 28 height 14
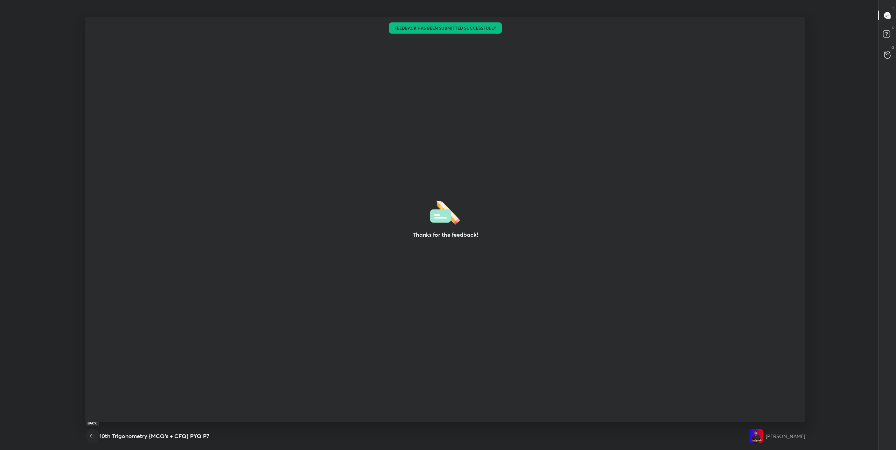
click at [91, 437] on icon "button" at bounding box center [92, 436] width 8 height 8
